Goal: Navigation & Orientation: Find specific page/section

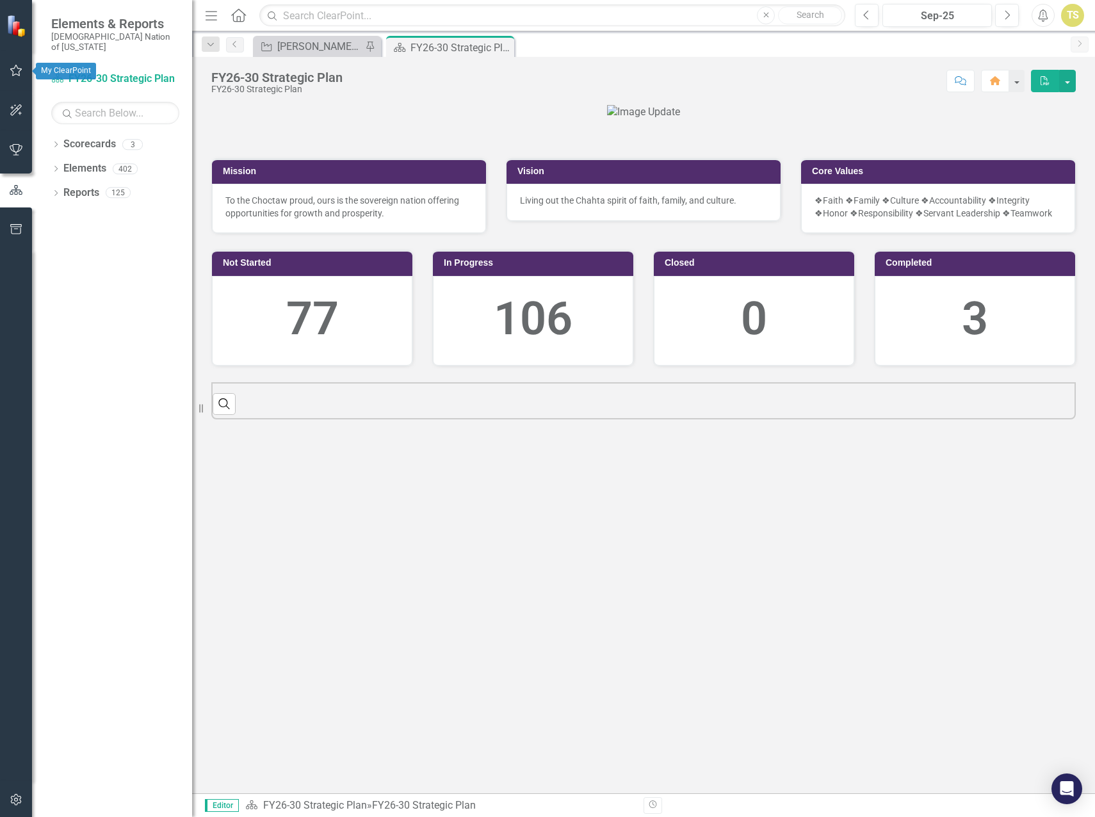
click at [8, 72] on button "button" at bounding box center [16, 71] width 29 height 27
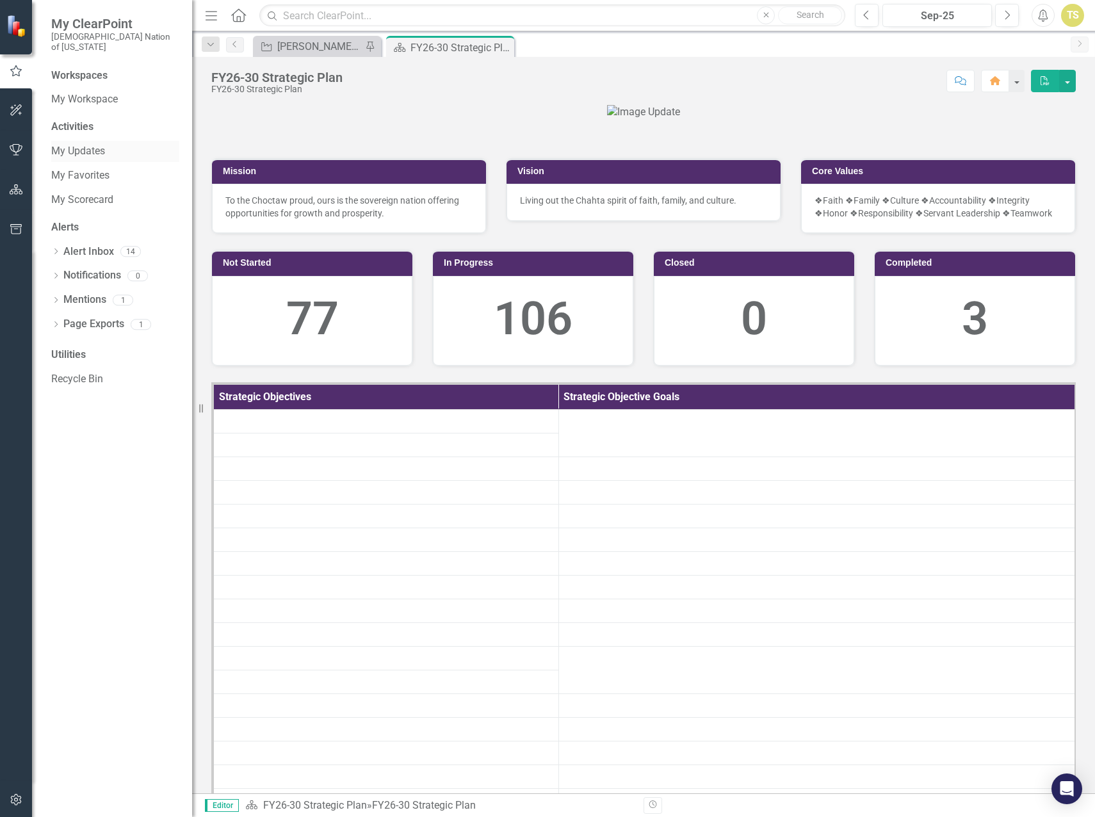
click at [83, 148] on link "My Updates" at bounding box center [115, 151] width 128 height 15
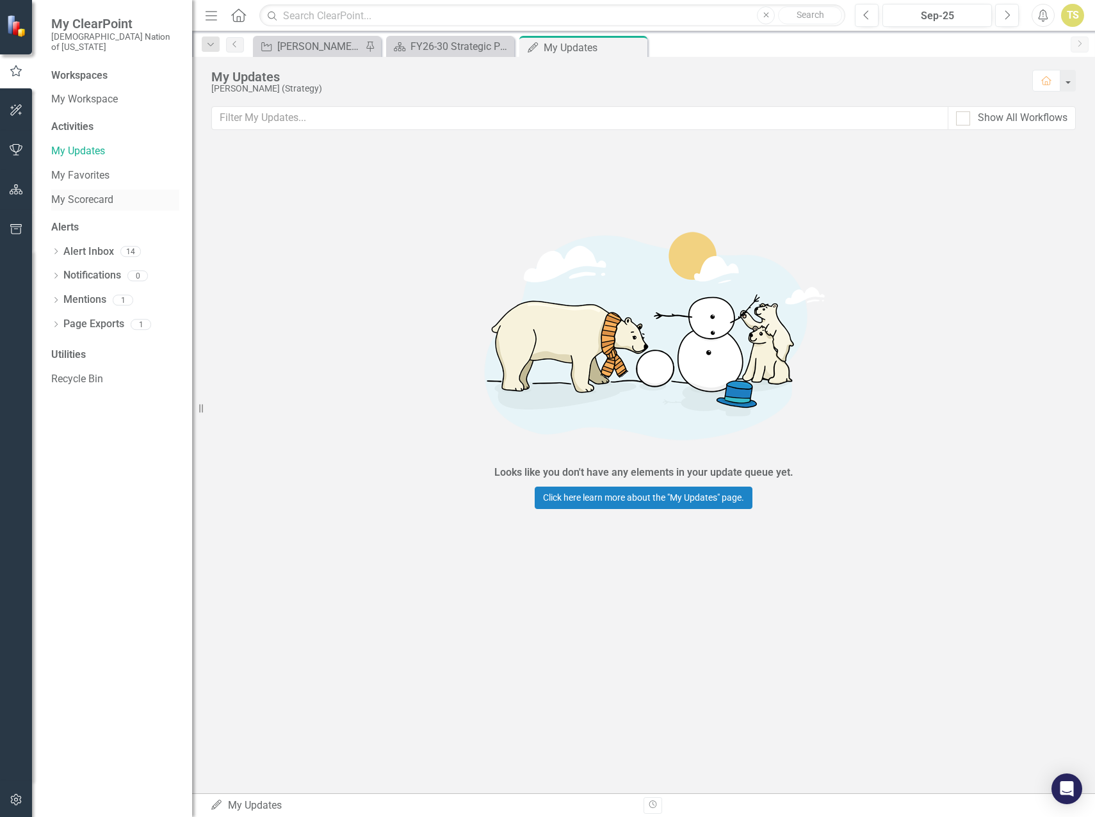
click at [90, 193] on link "My Scorecard" at bounding box center [115, 200] width 128 height 15
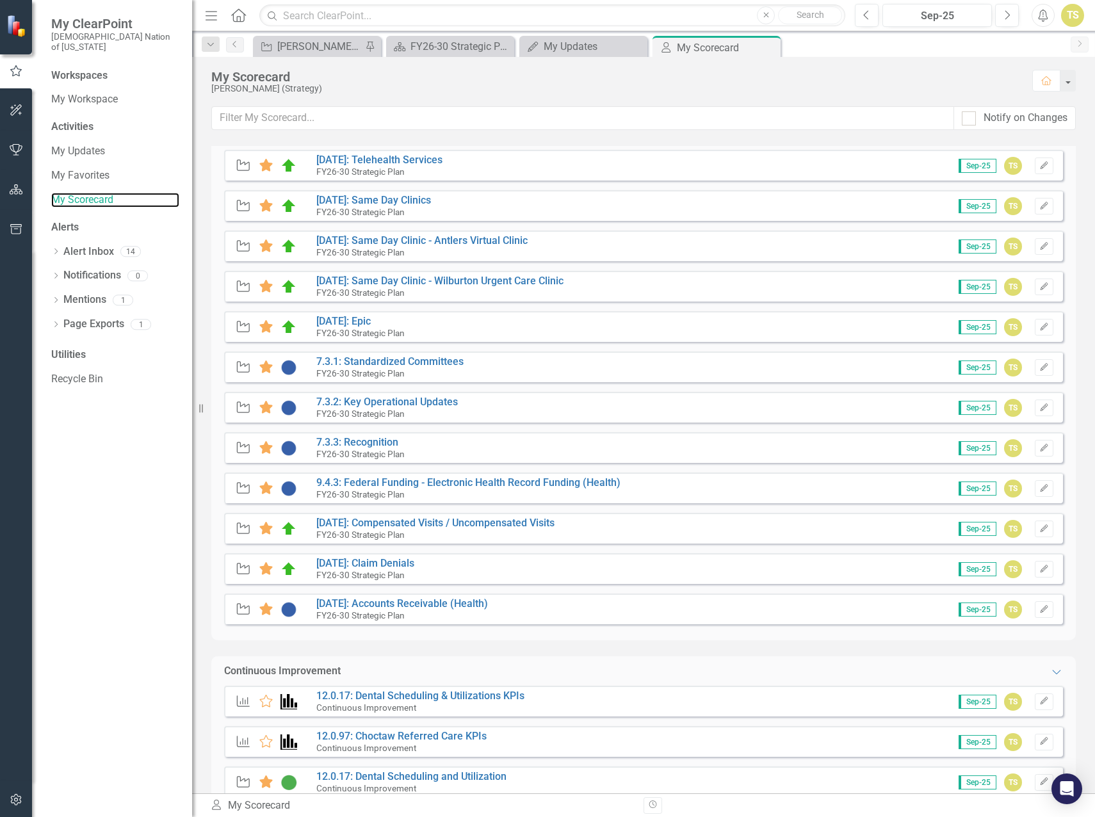
scroll to position [667, 0]
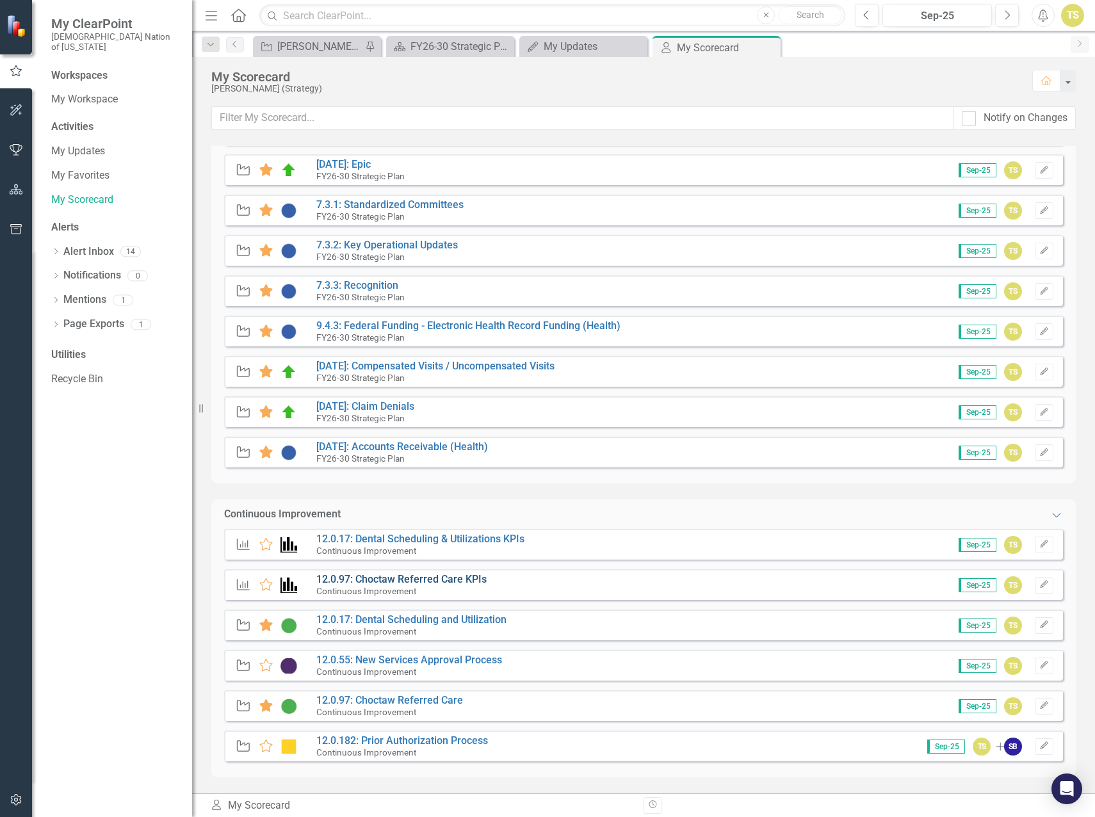
click at [393, 582] on link "12.0.97: Choctaw Referred Care KPIs" at bounding box center [401, 579] width 170 height 12
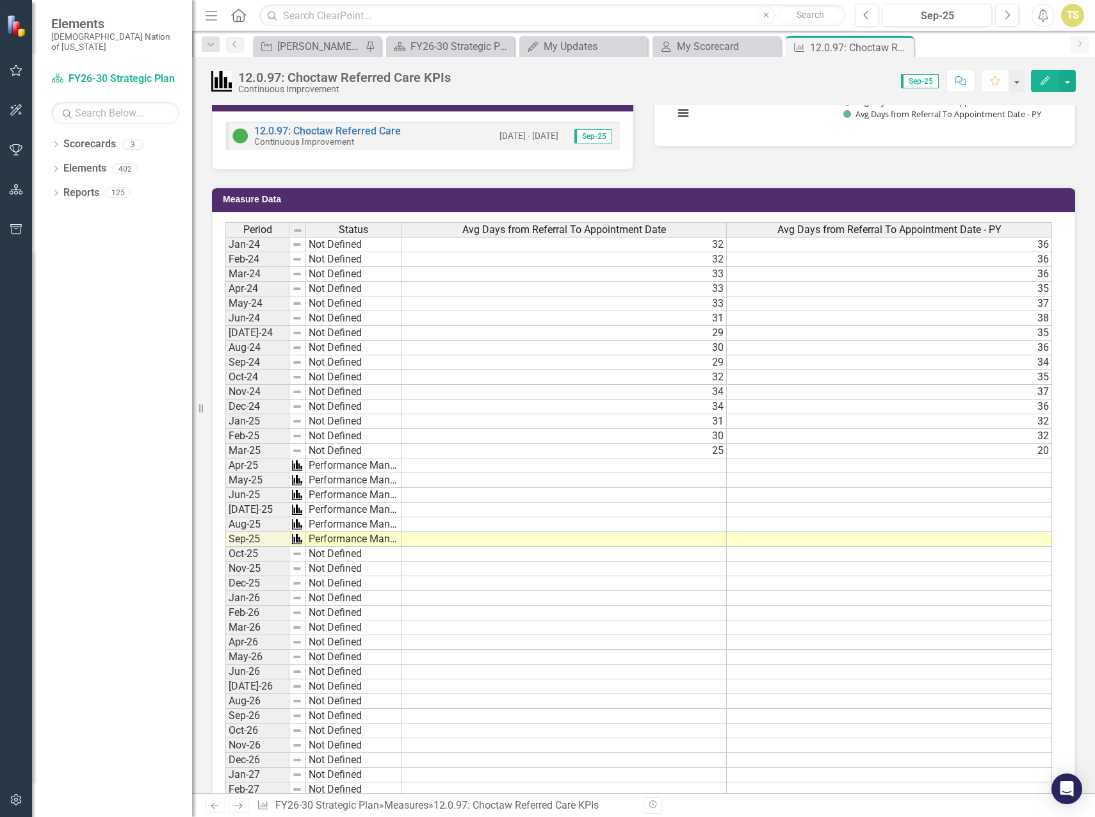
scroll to position [473, 0]
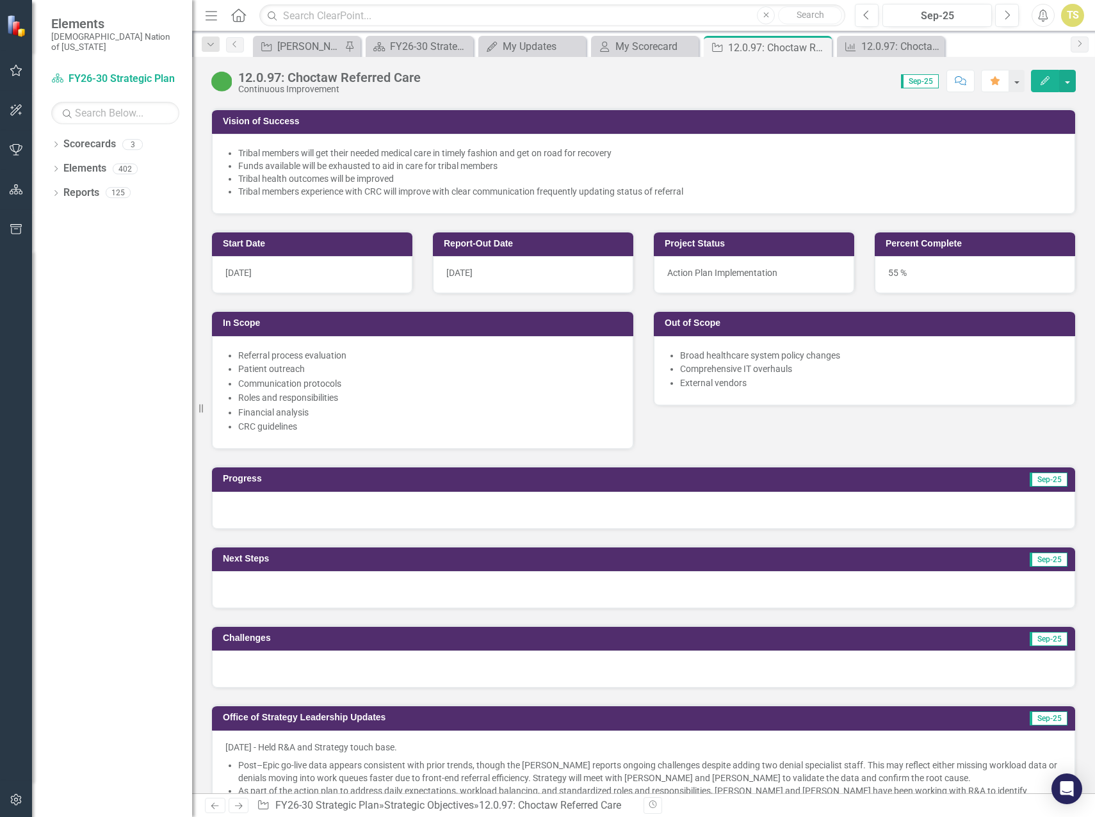
scroll to position [448, 0]
